Goal: Transaction & Acquisition: Purchase product/service

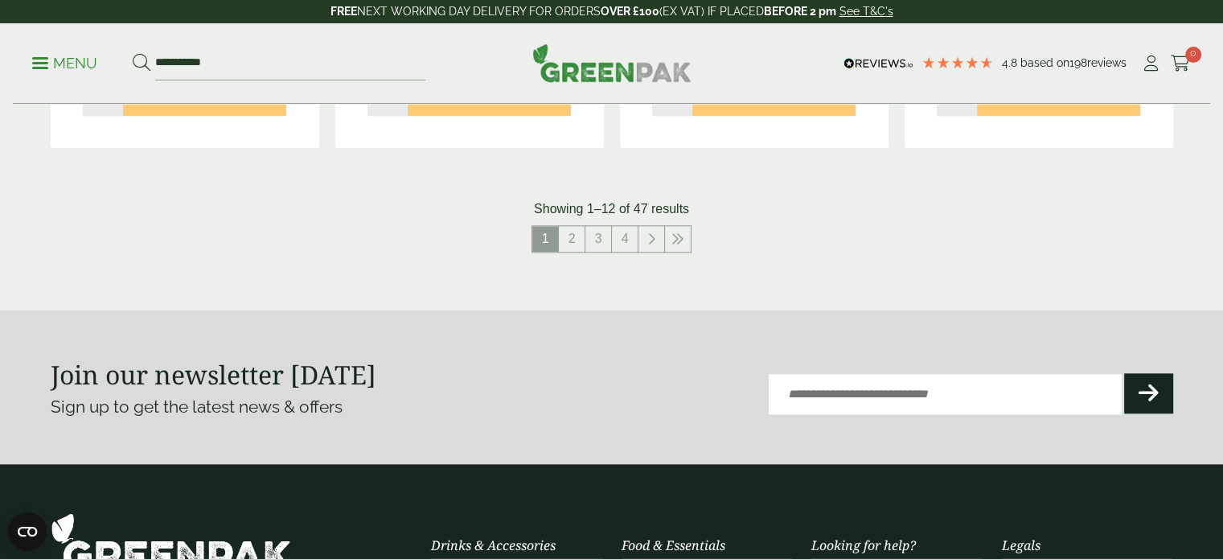
scroll to position [1809, 0]
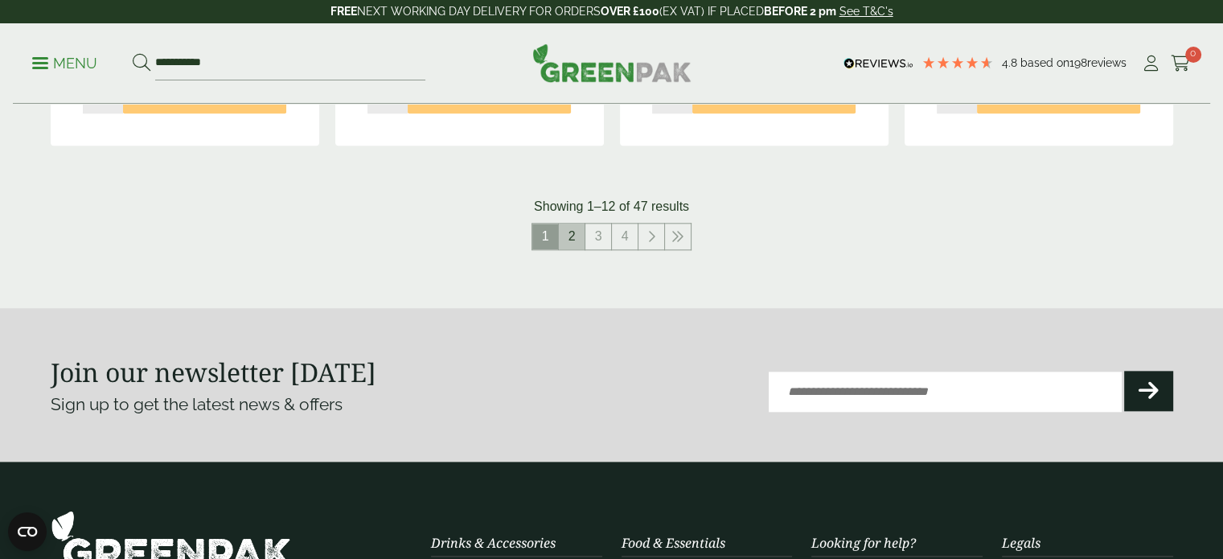
click at [566, 238] on link "2" at bounding box center [572, 236] width 26 height 26
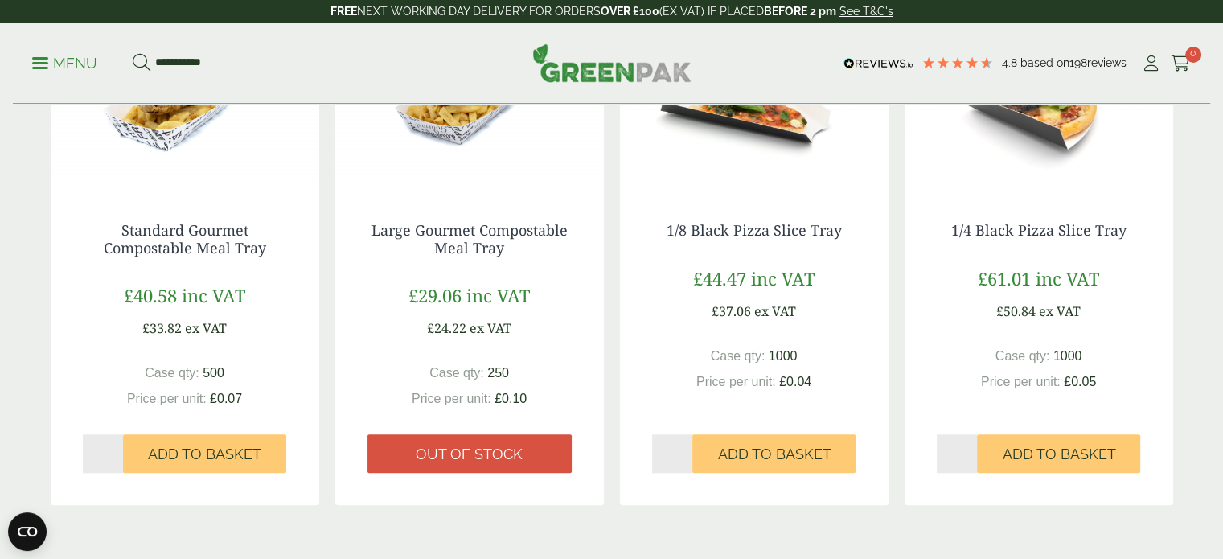
scroll to position [1436, 0]
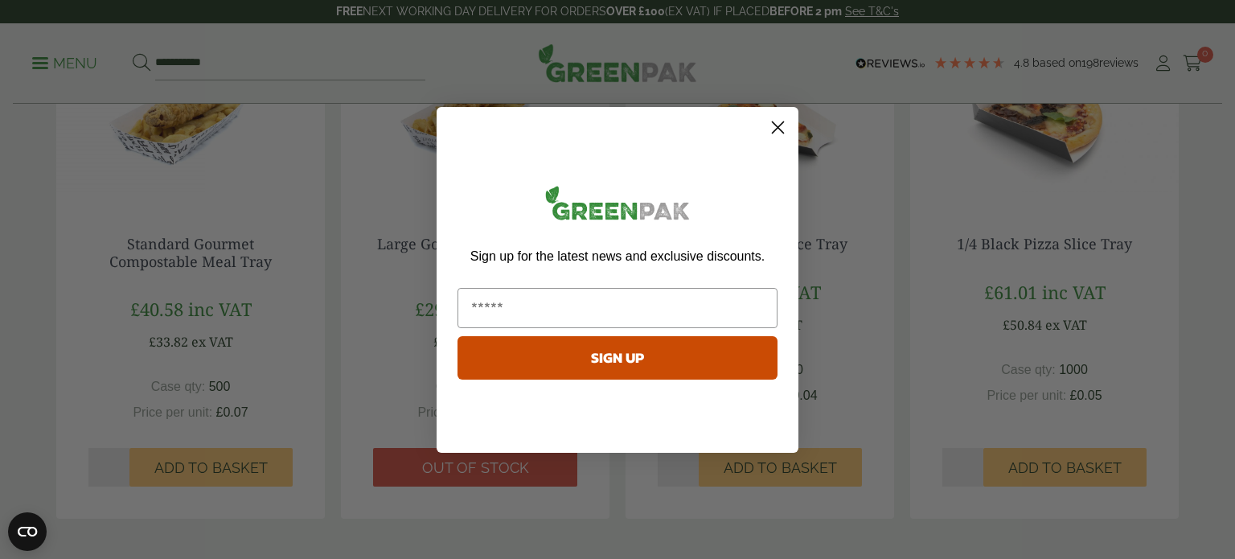
click at [774, 132] on circle "Close dialog" at bounding box center [777, 126] width 27 height 27
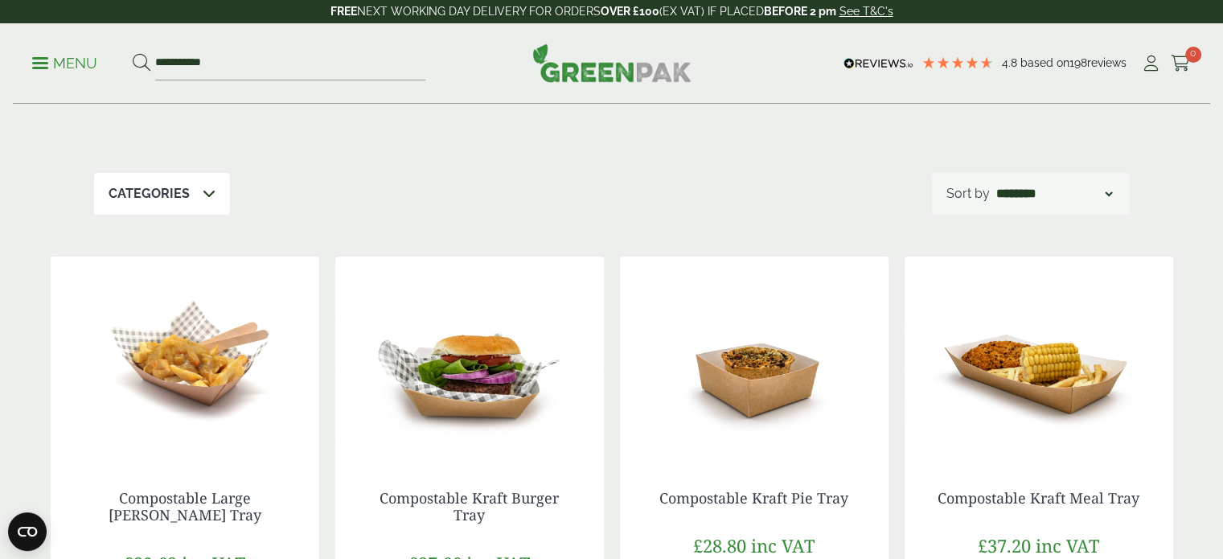
scroll to position [0, 0]
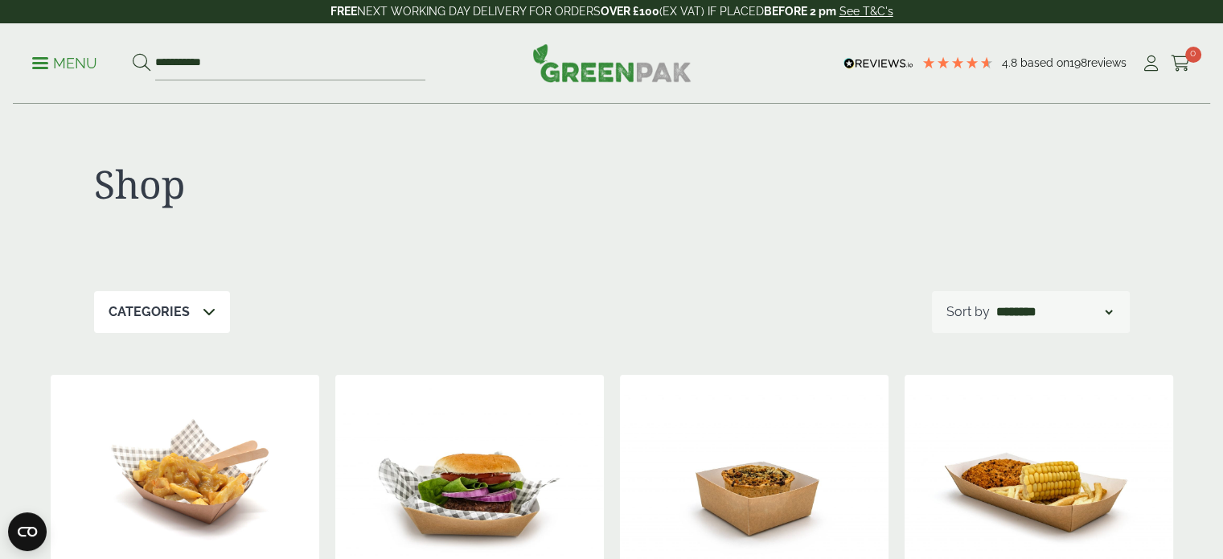
click at [163, 305] on p "Categories" at bounding box center [149, 311] width 81 height 19
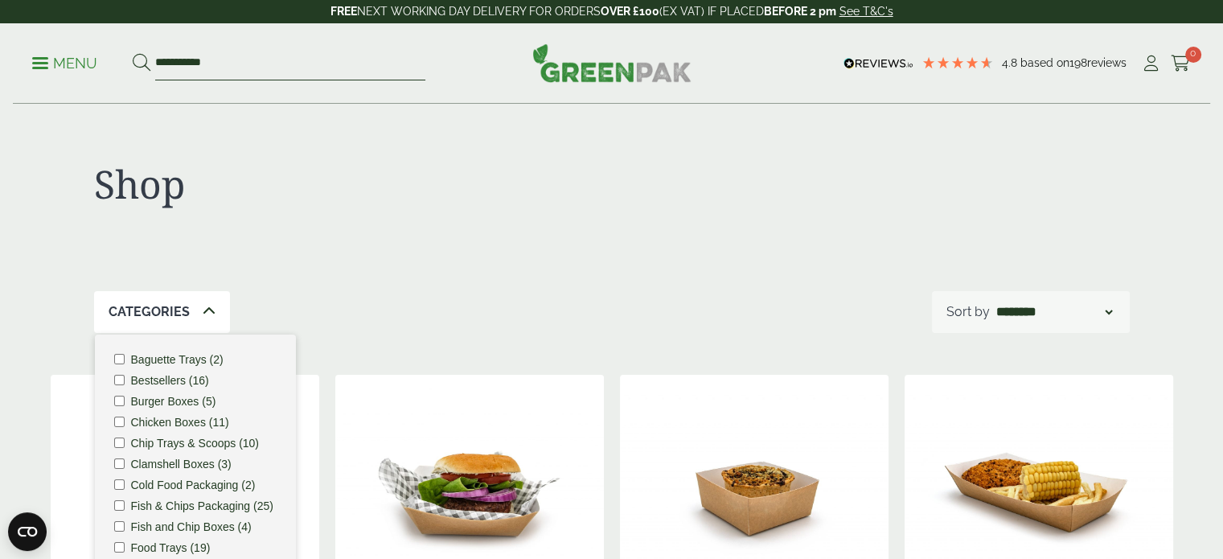
click at [260, 59] on input "**********" at bounding box center [290, 64] width 270 height 34
type input "*"
type input "****"
click at [133, 53] on button at bounding box center [142, 63] width 18 height 21
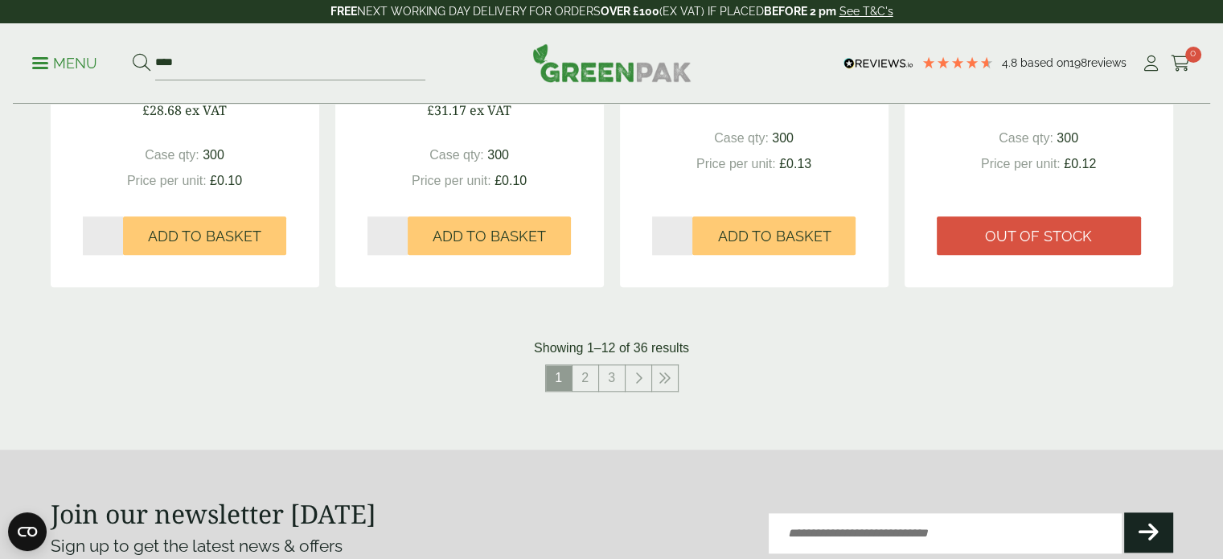
scroll to position [1677, 0]
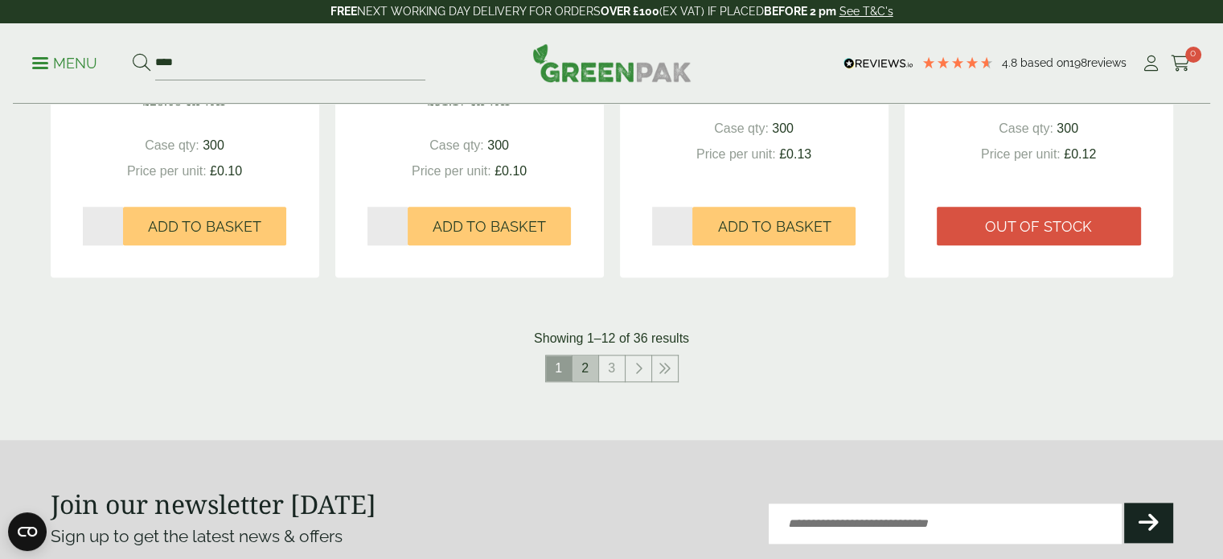
click at [581, 368] on link "2" at bounding box center [585, 368] width 26 height 26
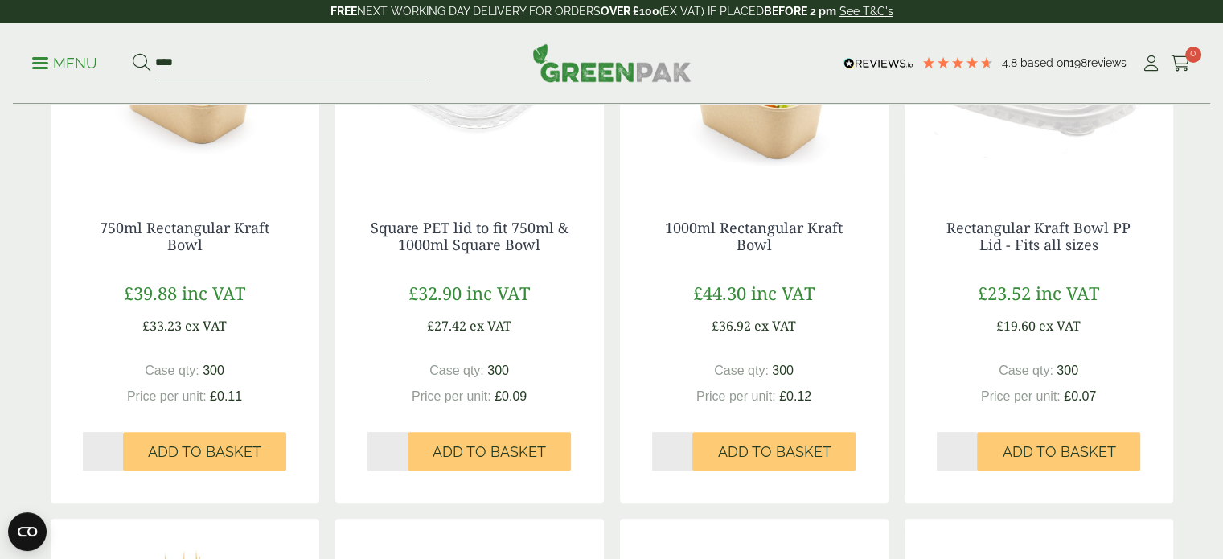
scroll to position [387, 0]
